Goal: Task Accomplishment & Management: Manage account settings

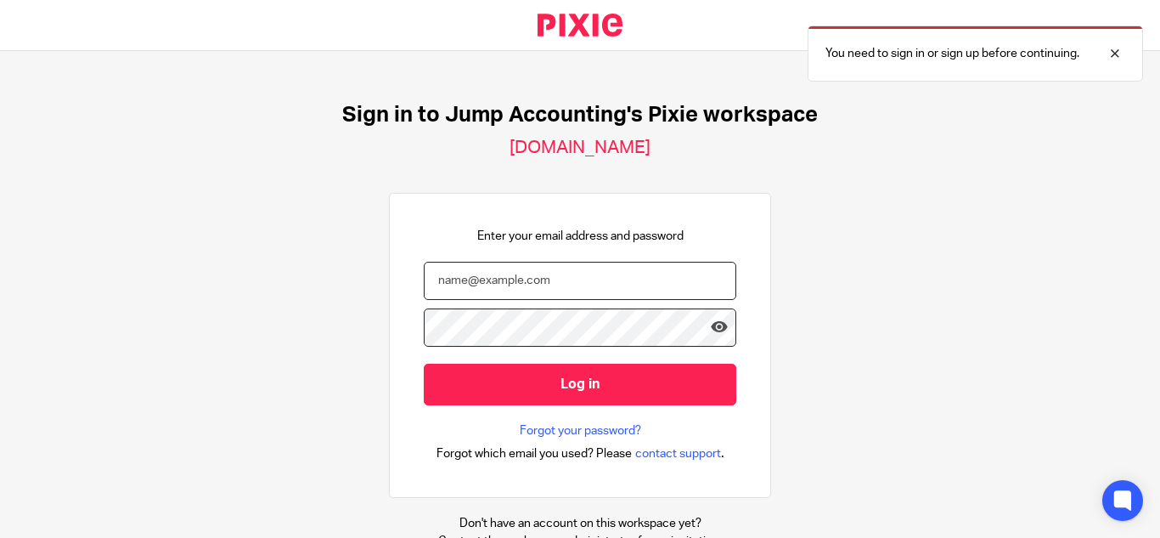
click at [625, 279] on input "email" at bounding box center [580, 281] width 312 height 38
paste input "[PERSON_NAME][EMAIL_ADDRESS][DOMAIN_NAME]"
type input "[PERSON_NAME][EMAIL_ADDRESS][DOMAIN_NAME]"
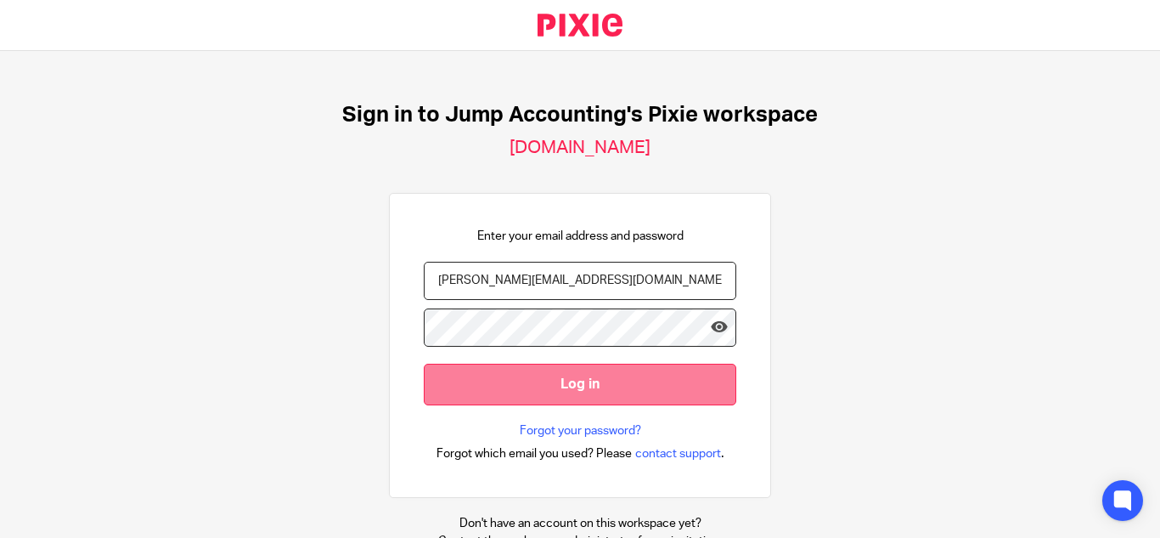
click at [558, 384] on input "Log in" at bounding box center [580, 384] width 312 height 42
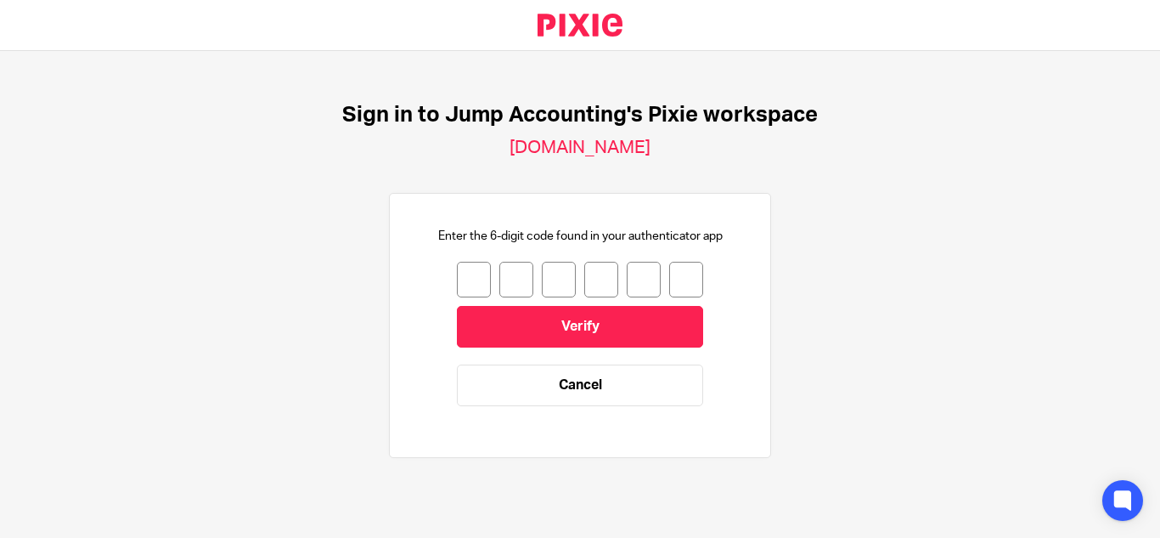
click at [466, 273] on input "number" at bounding box center [474, 280] width 34 height 36
click at [650, 147] on h2 "[DOMAIN_NAME]" at bounding box center [579, 148] width 141 height 22
drag, startPoint x: 667, startPoint y: 147, endPoint x: 697, endPoint y: 152, distance: 30.2
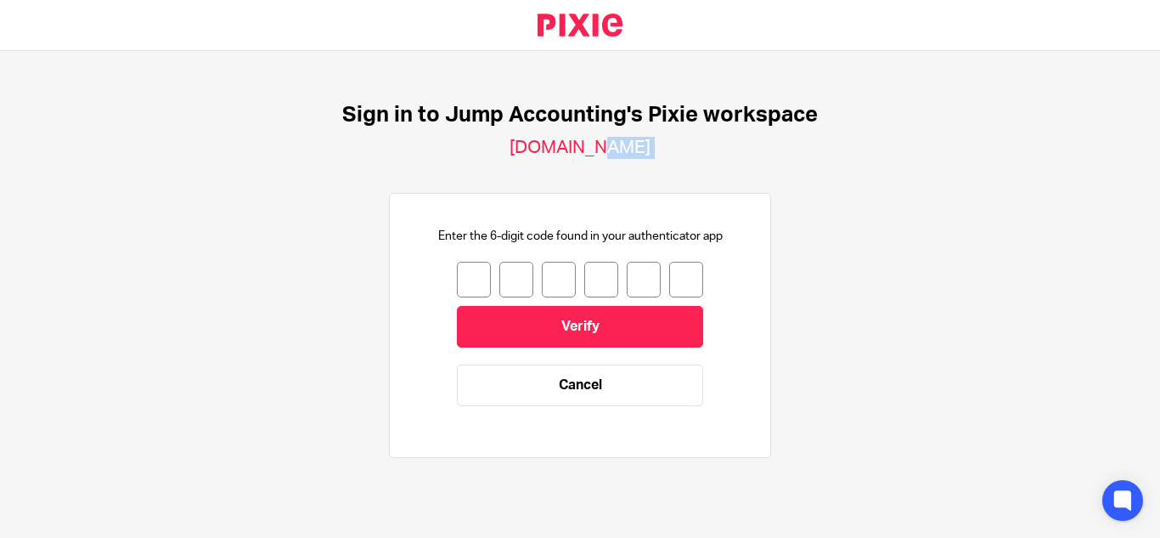
click at [697, 152] on div "Sign in to Jump Accounting's Pixie workspace jumpaccounting.usepixie.net Enter …" at bounding box center [580, 288] width 1160 height 475
click at [650, 147] on h2 "[DOMAIN_NAME]" at bounding box center [579, 148] width 141 height 22
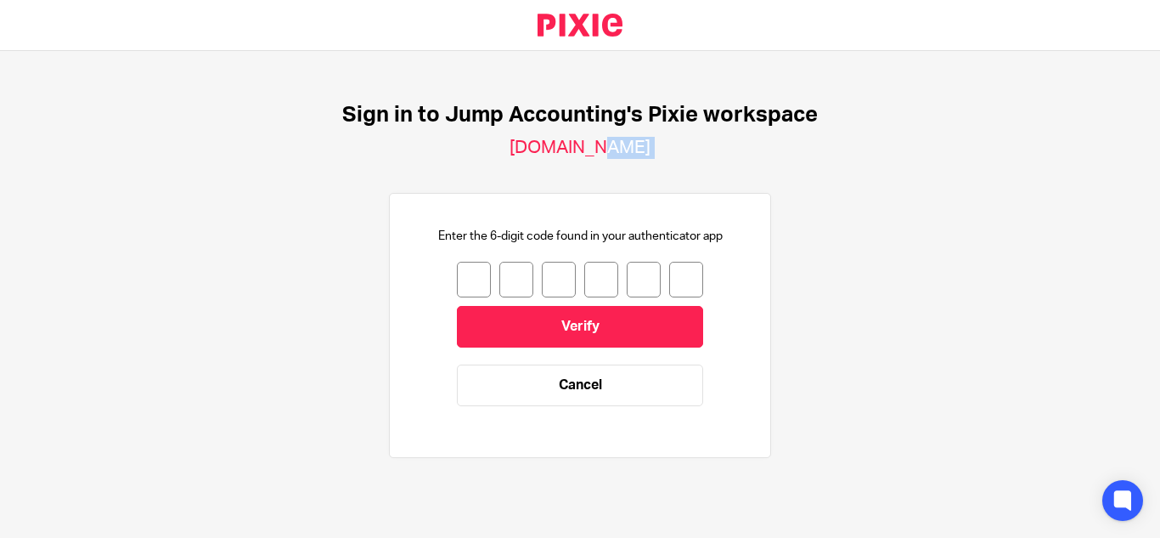
click at [650, 147] on h2 "[DOMAIN_NAME]" at bounding box center [579, 148] width 141 height 22
click at [650, 153] on h2 "[DOMAIN_NAME]" at bounding box center [579, 148] width 141 height 22
click at [561, 372] on link "Cancel" at bounding box center [580, 385] width 246 height 42
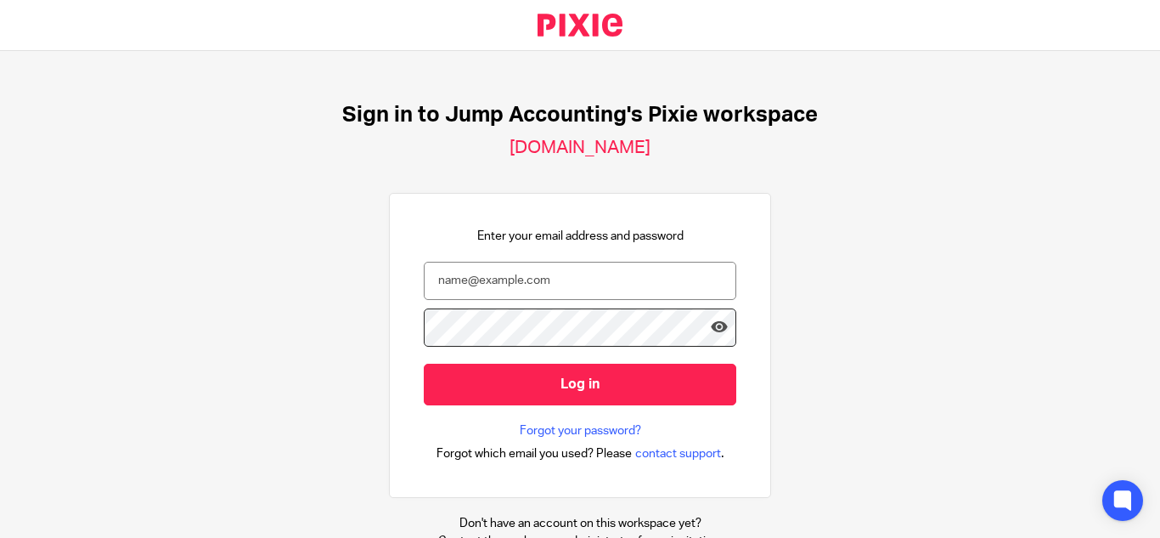
scroll to position [63, 0]
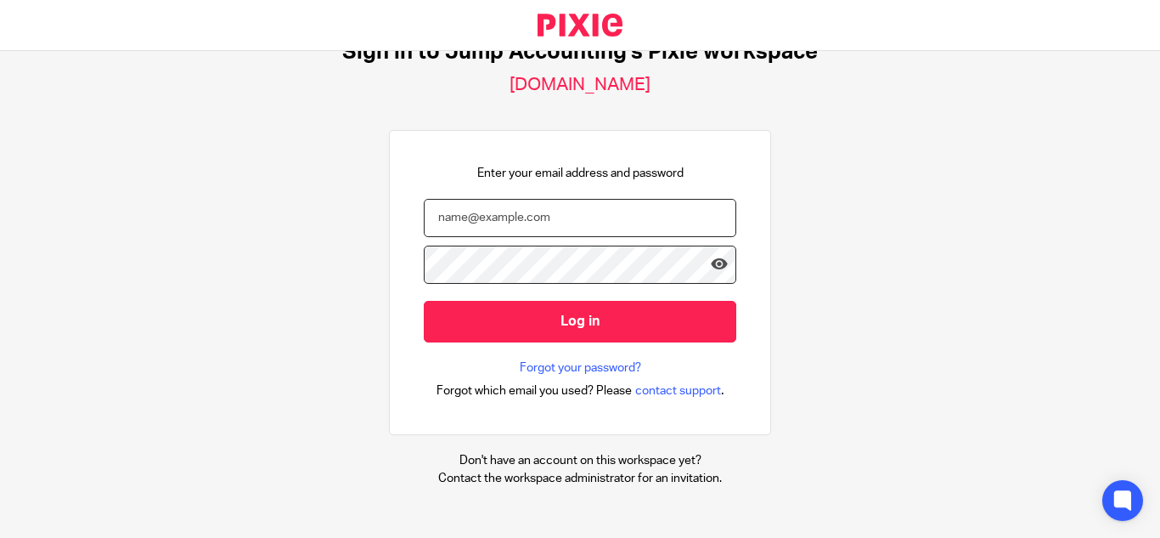
click at [569, 234] on input "email" at bounding box center [580, 218] width 312 height 38
type input "[PERSON_NAME][EMAIL_ADDRESS][DOMAIN_NAME]"
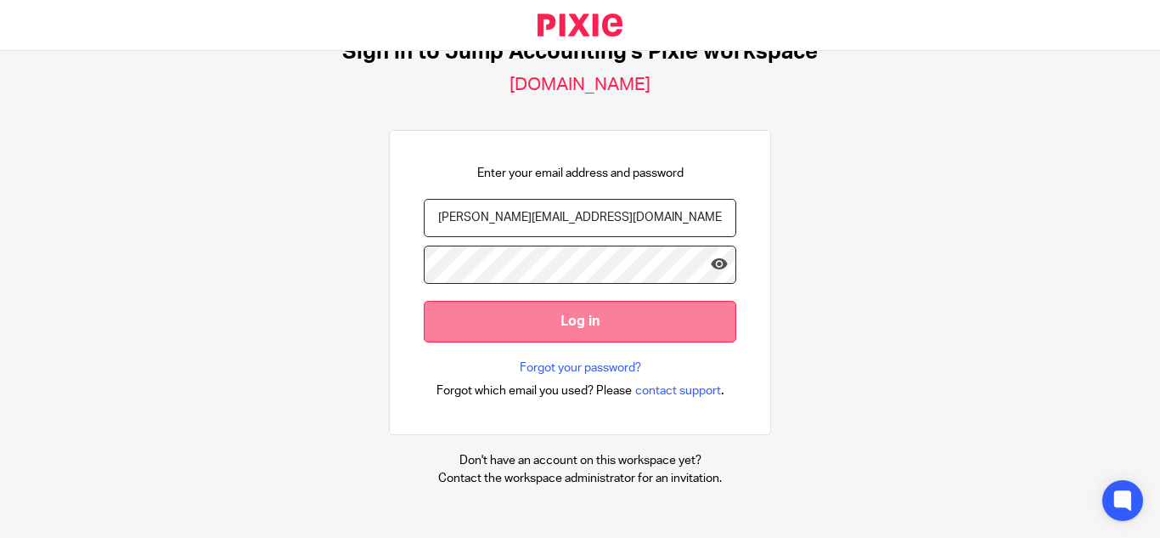
click at [571, 312] on input "Log in" at bounding box center [580, 322] width 312 height 42
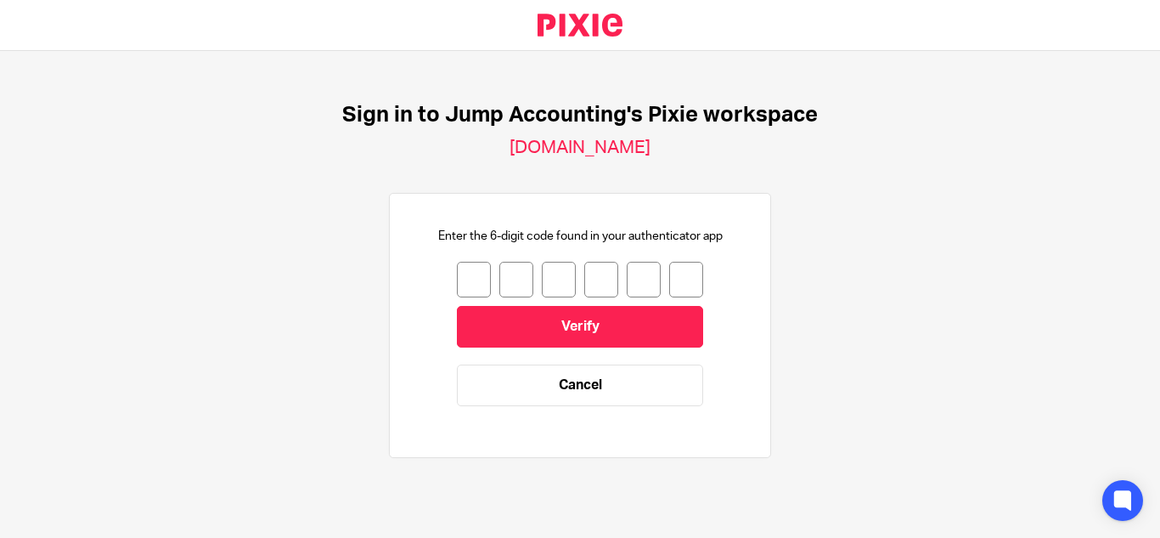
click at [457, 283] on input "number" at bounding box center [474, 280] width 34 height 36
